Goal: Task Accomplishment & Management: Use online tool/utility

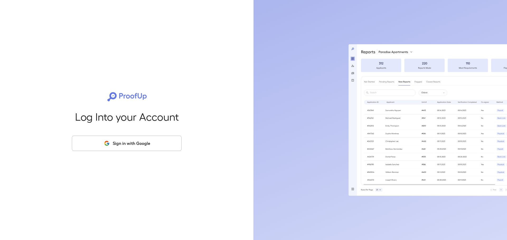
click at [142, 145] on button "Sign in with Google" at bounding box center [127, 143] width 110 height 15
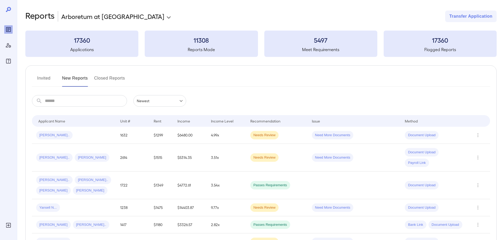
click at [234, 79] on div "Invited New Reports Closed Reports" at bounding box center [261, 80] width 458 height 13
